Goal: Navigation & Orientation: Understand site structure

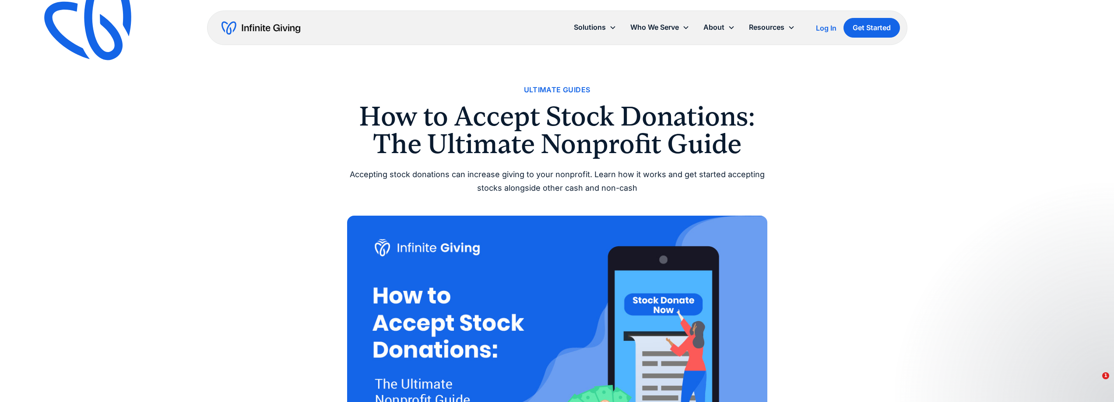
click at [253, 25] on img "home" at bounding box center [261, 28] width 79 height 14
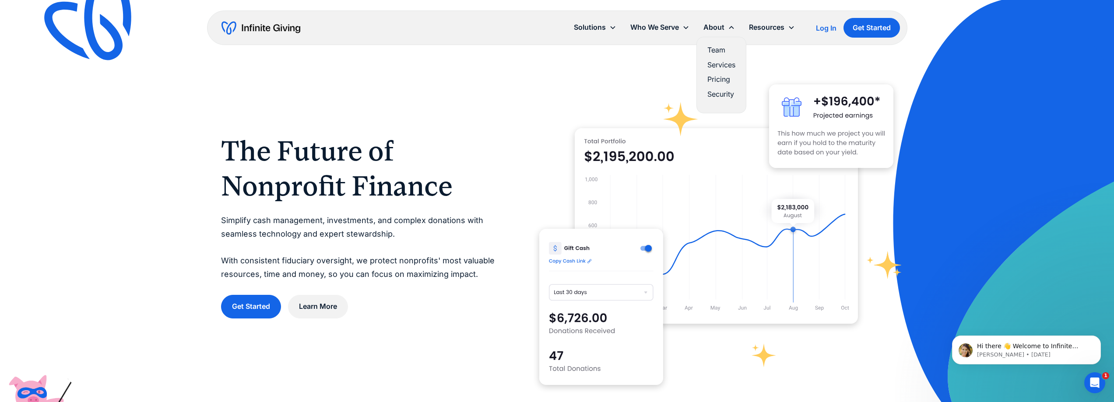
click at [721, 69] on link "Services" at bounding box center [721, 65] width 28 height 12
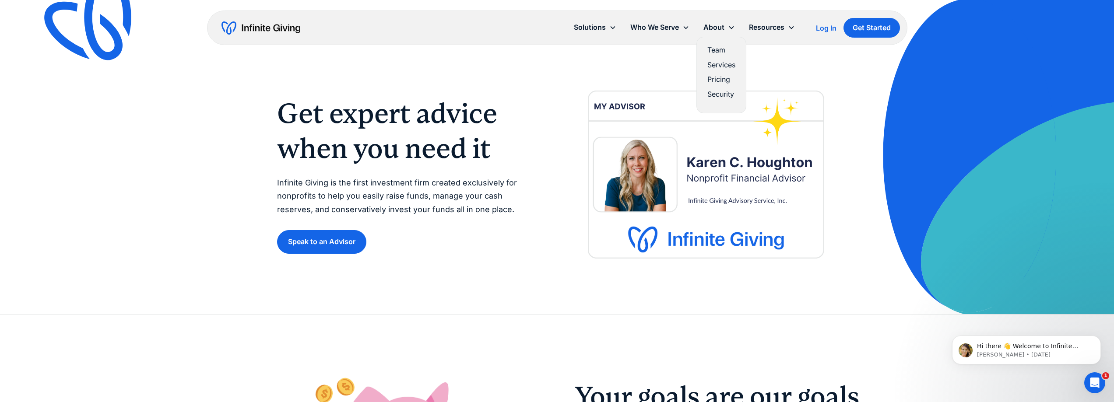
click at [725, 80] on link "Pricing" at bounding box center [721, 80] width 28 height 12
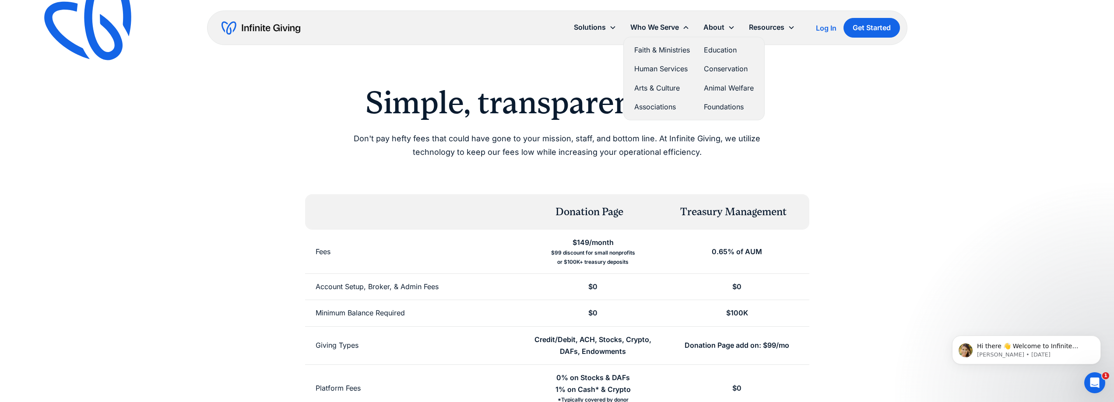
click at [668, 53] on link "Faith & Ministries" at bounding box center [662, 50] width 56 height 12
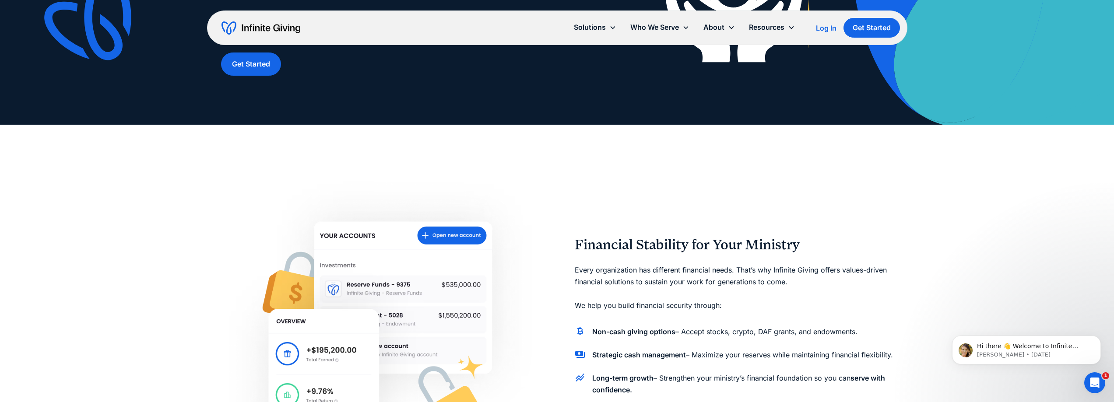
scroll to position [350, 0]
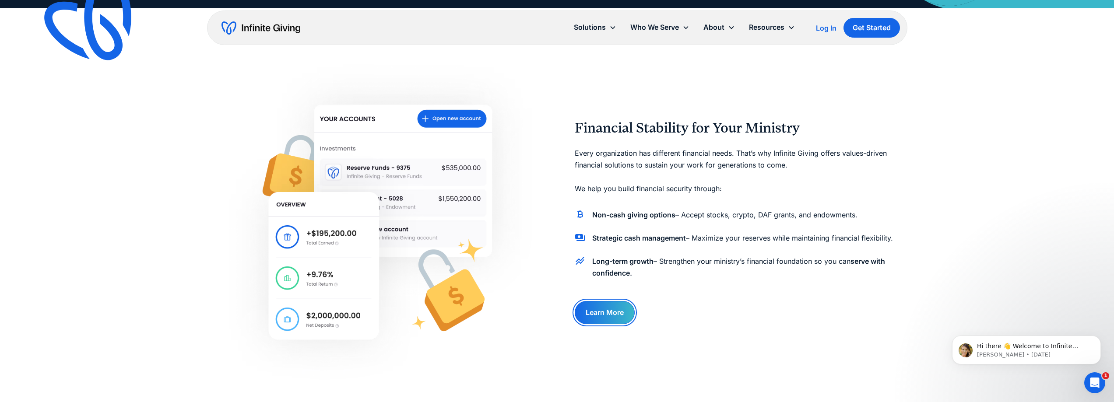
click at [609, 312] on link "Learn More" at bounding box center [605, 312] width 60 height 23
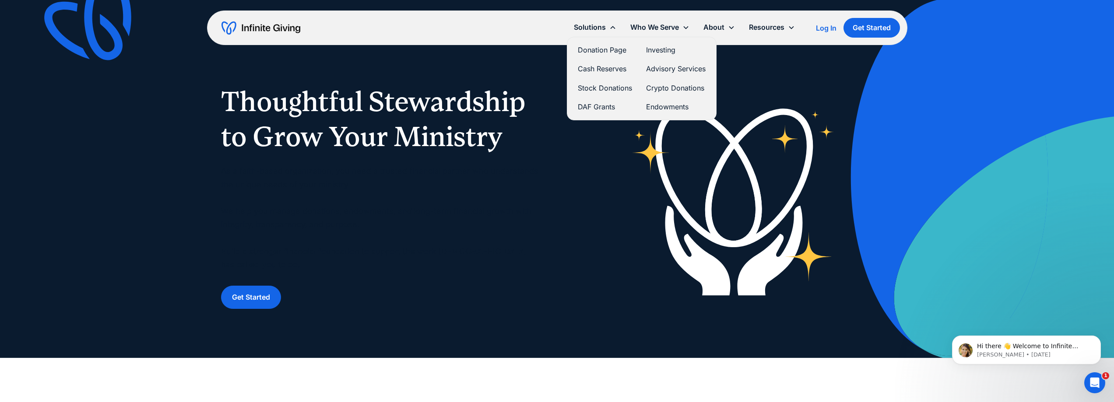
click at [599, 70] on link "Cash Reserves" at bounding box center [605, 69] width 54 height 12
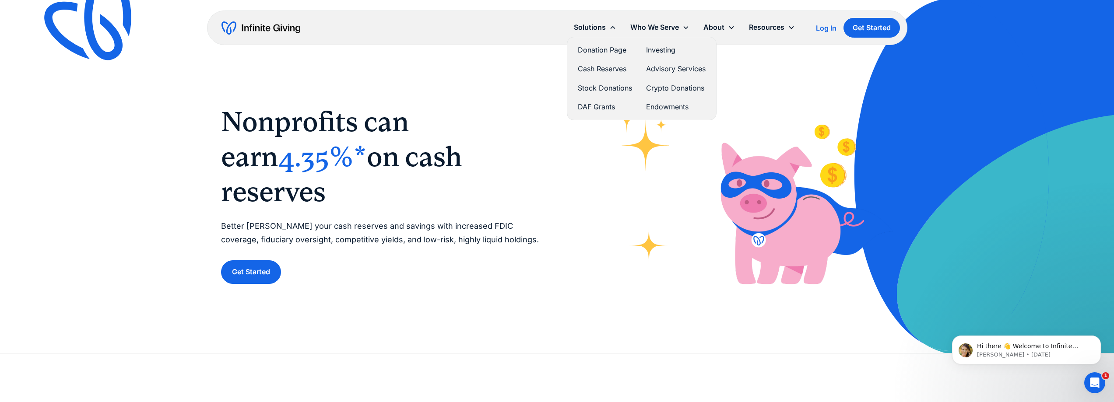
click at [656, 50] on link "Investing" at bounding box center [676, 50] width 60 height 12
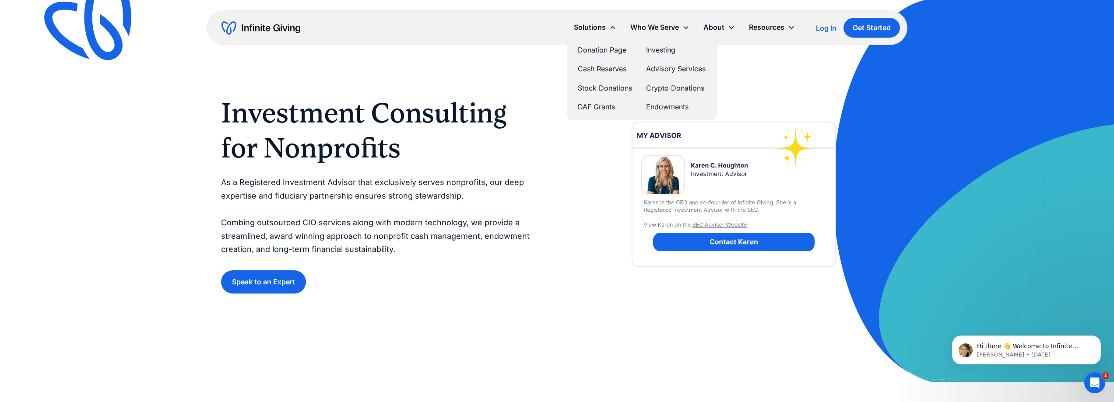
click at [586, 69] on link "Cash Reserves" at bounding box center [605, 69] width 54 height 12
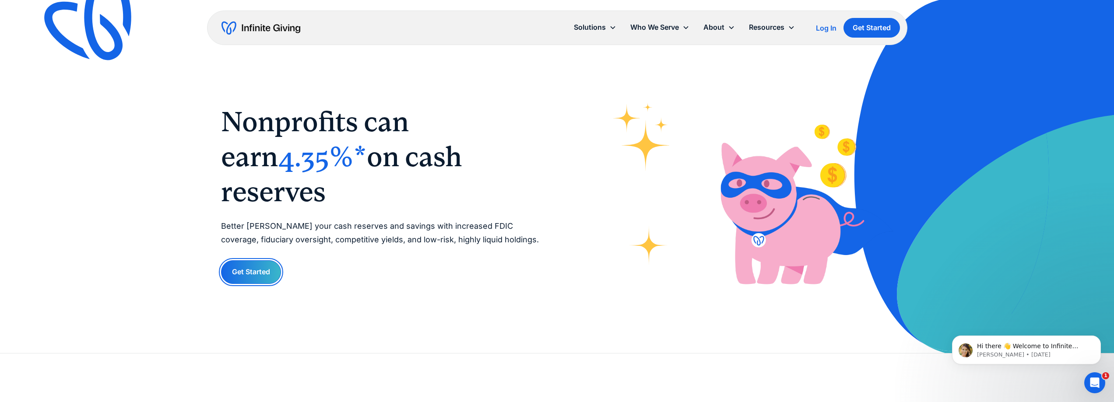
click at [265, 260] on link "Get Started" at bounding box center [251, 271] width 60 height 23
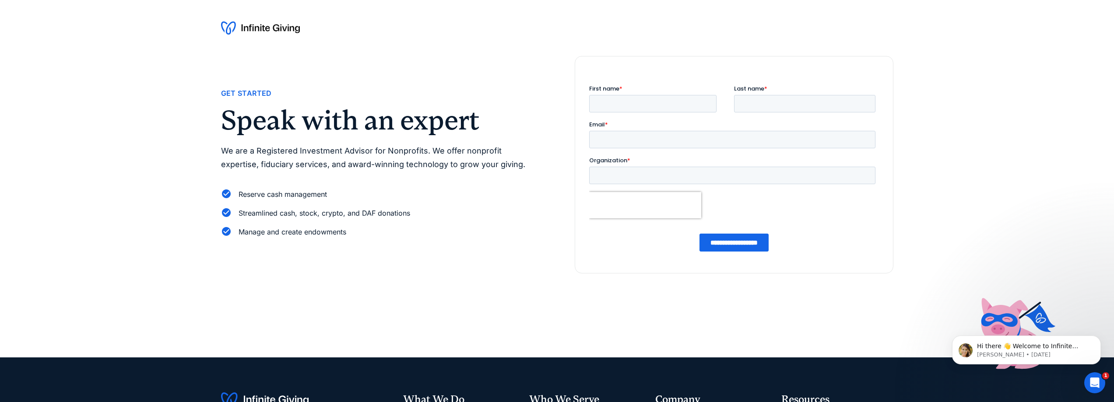
click at [259, 28] on img at bounding box center [260, 28] width 79 height 14
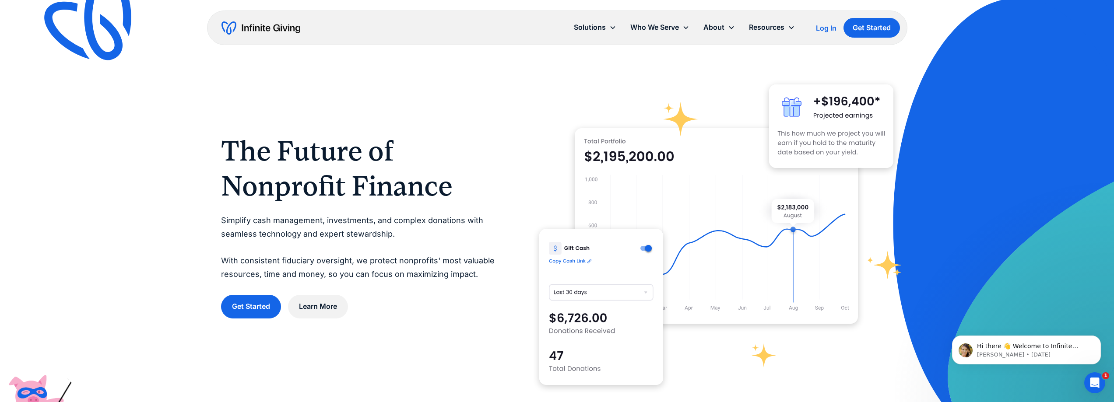
click at [76, 32] on img at bounding box center [96, 24] width 116 height 112
click at [274, 26] on img "home" at bounding box center [261, 28] width 79 height 14
